Goal: Obtain resource: Obtain resource

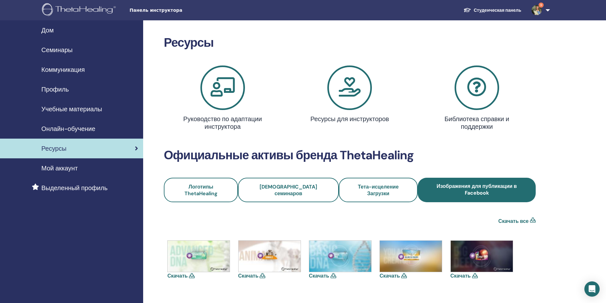
click at [71, 109] on span "Учебные материалы" at bounding box center [71, 109] width 61 height 10
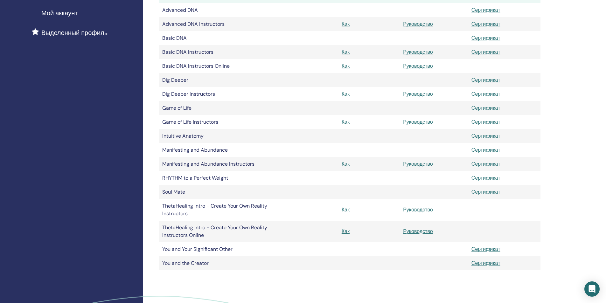
scroll to position [159, 0]
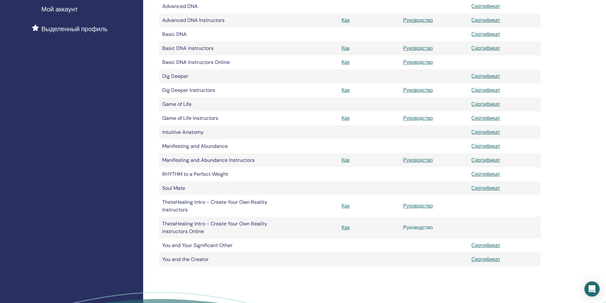
click at [425, 230] on link "Руководство" at bounding box center [418, 227] width 30 height 7
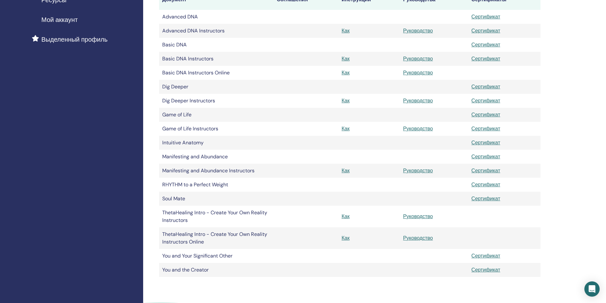
scroll to position [127, 0]
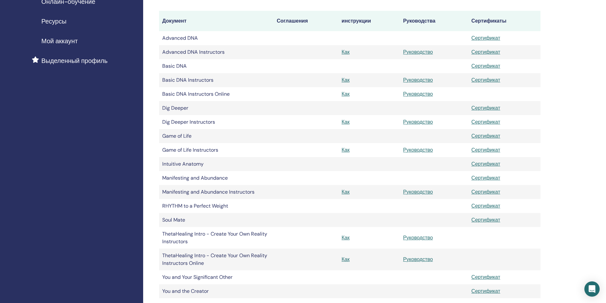
click at [182, 164] on td "Intuitive Anatomy" at bounding box center [216, 164] width 115 height 14
click at [483, 165] on link "Сертификат" at bounding box center [486, 164] width 29 height 7
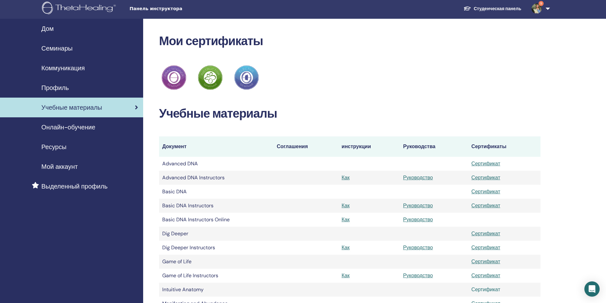
scroll to position [0, 0]
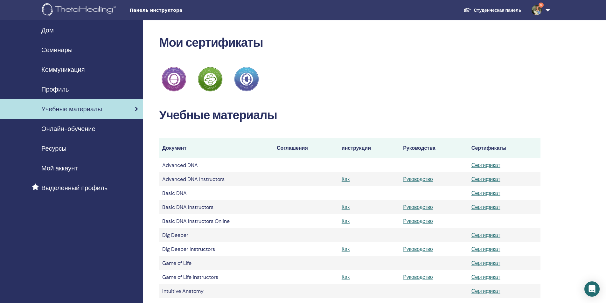
click at [439, 11] on div "Студенческая панель 9 MP Marina Pogorelova Мое тета-обучение Мои Тета-Хилеры Мо…" at bounding box center [398, 10] width 347 height 20
click at [507, 9] on link "Студенческая панель" at bounding box center [493, 10] width 68 height 12
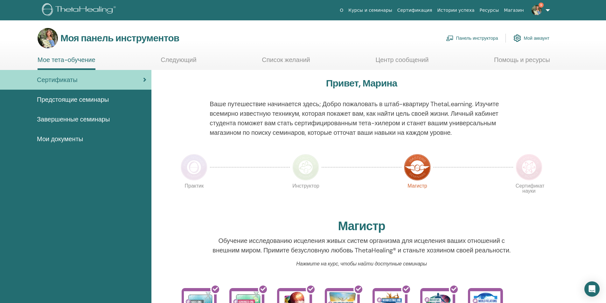
click at [392, 10] on font "Курсы и семинары" at bounding box center [370, 10] width 44 height 5
click at [66, 139] on font "Мои документы" at bounding box center [60, 139] width 46 height 8
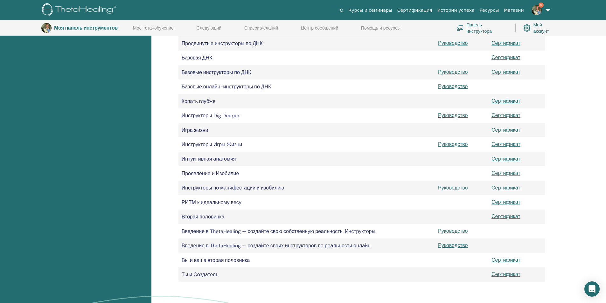
scroll to position [143, 0]
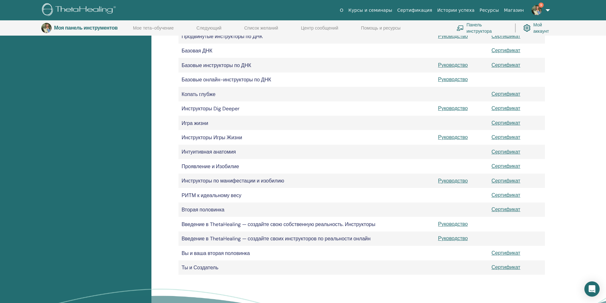
click at [196, 153] on font "Интуитивная анатомия" at bounding box center [209, 152] width 54 height 7
click at [500, 153] on font "Сертификат" at bounding box center [506, 152] width 29 height 7
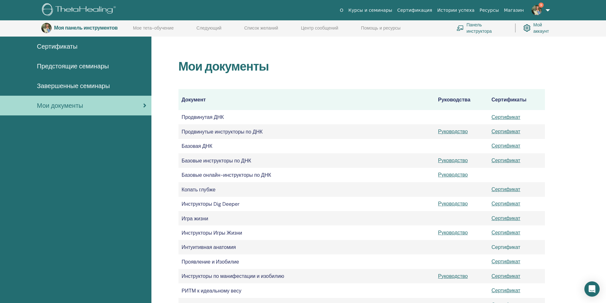
scroll to position [0, 0]
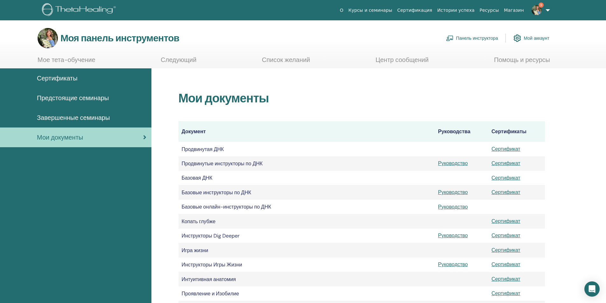
click at [464, 40] on font "Панель инструктора" at bounding box center [477, 39] width 42 height 6
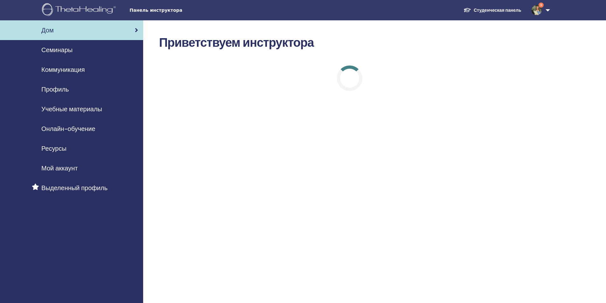
click at [73, 107] on font "Учебные материалы" at bounding box center [71, 109] width 61 height 8
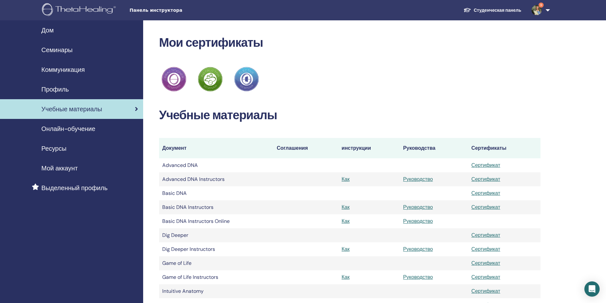
click at [74, 8] on img at bounding box center [80, 10] width 76 height 14
